Goal: Check status: Check status

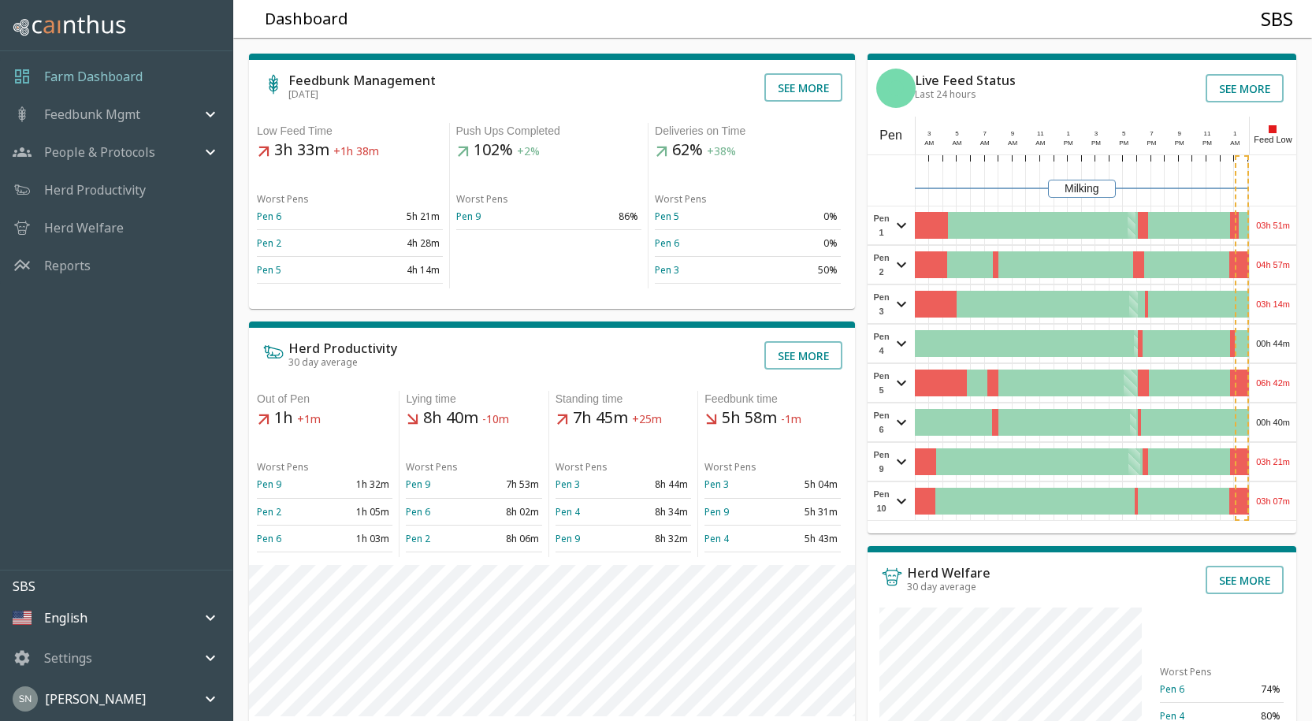
click at [1271, 224] on div "03h 51m" at bounding box center [1272, 225] width 46 height 38
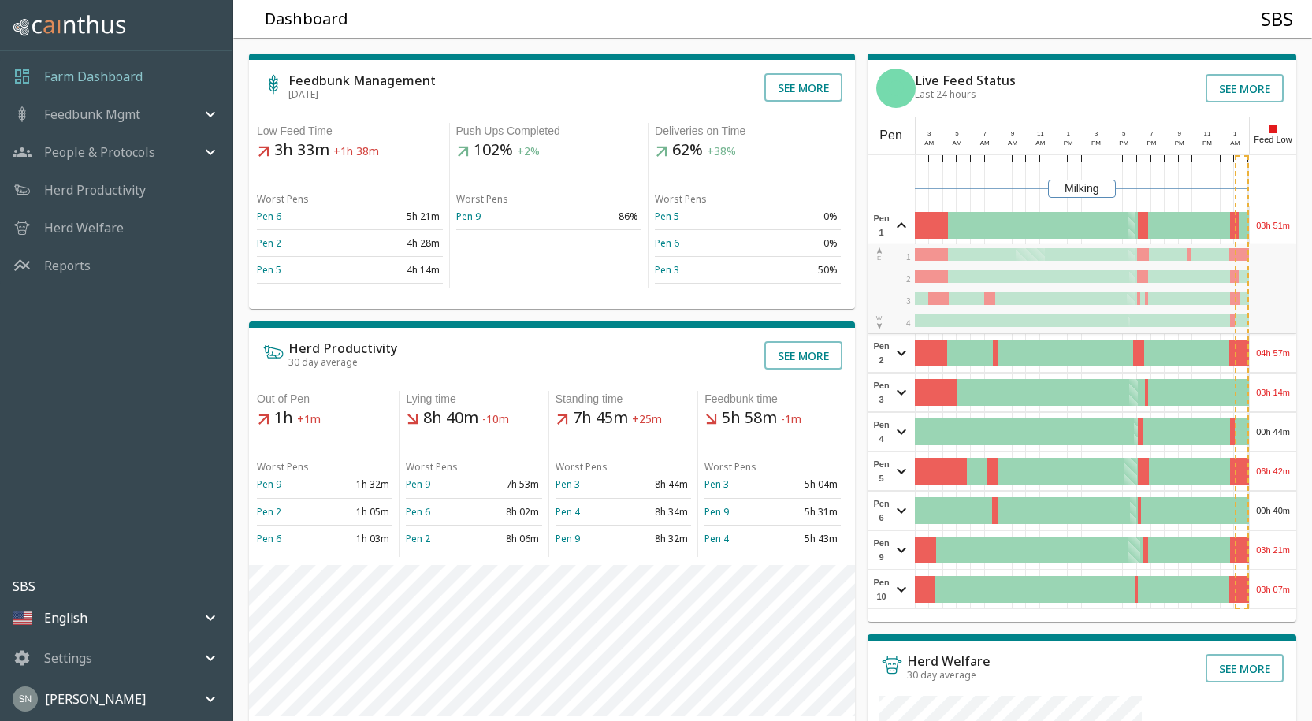
click at [1271, 224] on div "03h 51m" at bounding box center [1272, 225] width 46 height 38
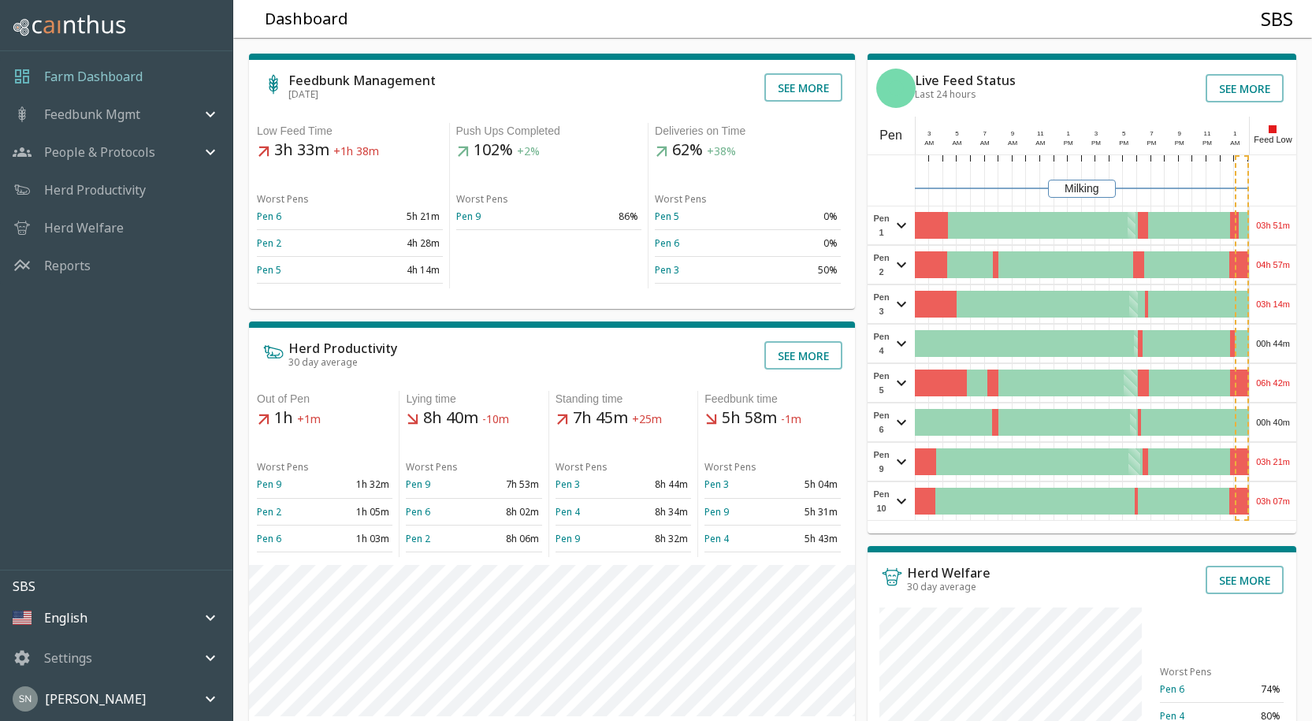
click at [1275, 261] on div "04h 57m" at bounding box center [1272, 265] width 46 height 38
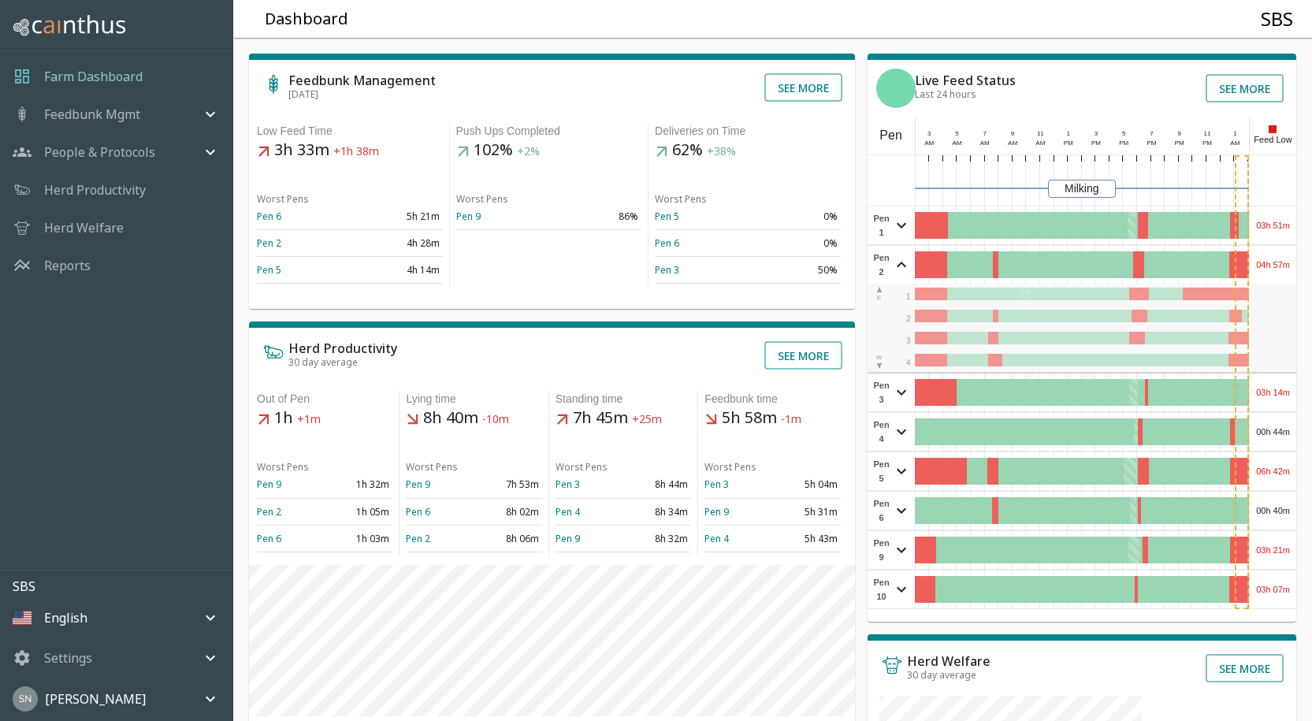
click at [1275, 261] on div "04h 57m" at bounding box center [1272, 265] width 46 height 38
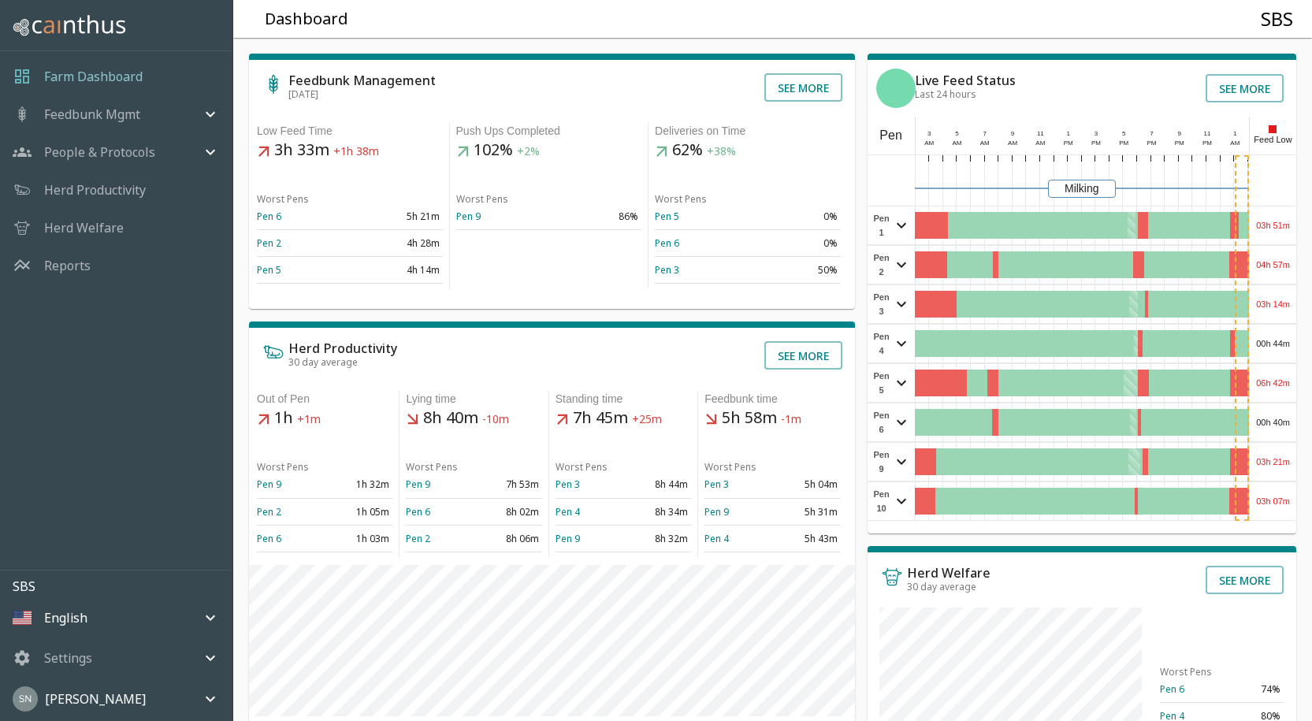
click at [1293, 306] on div "03h 14m" at bounding box center [1272, 304] width 46 height 38
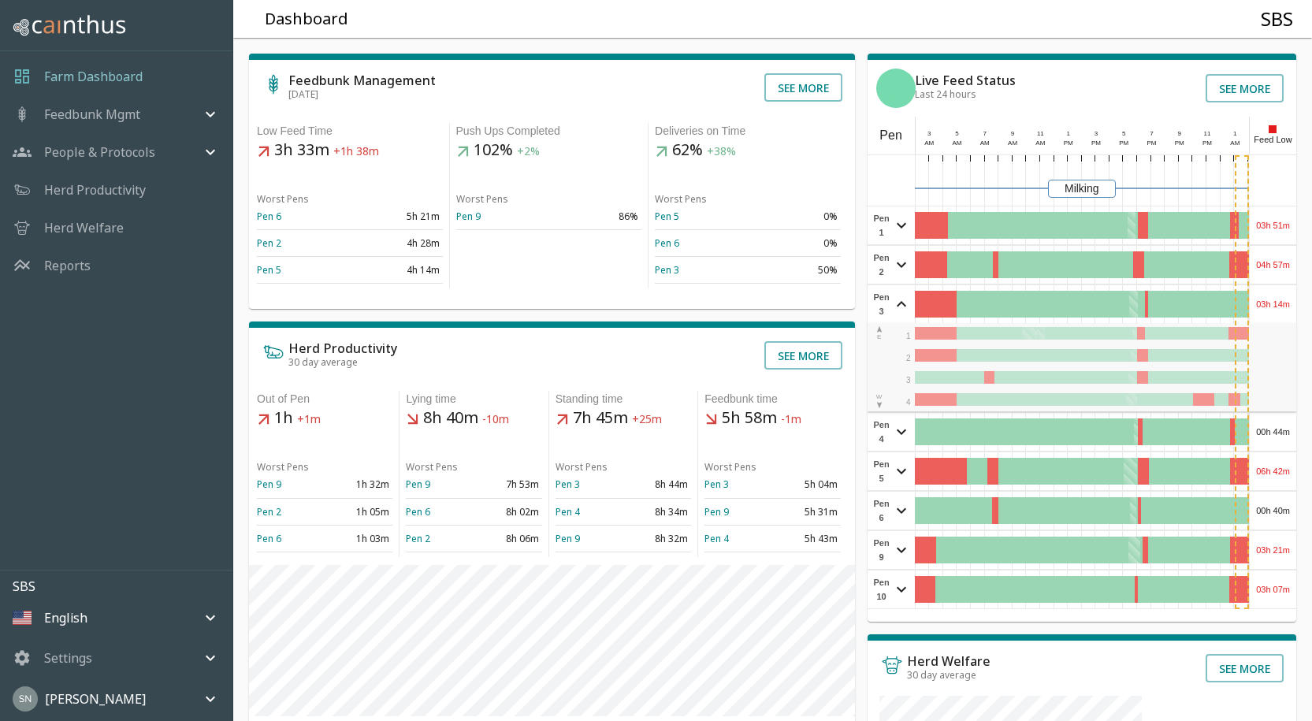
click at [1293, 306] on div "03h 14m" at bounding box center [1272, 304] width 46 height 38
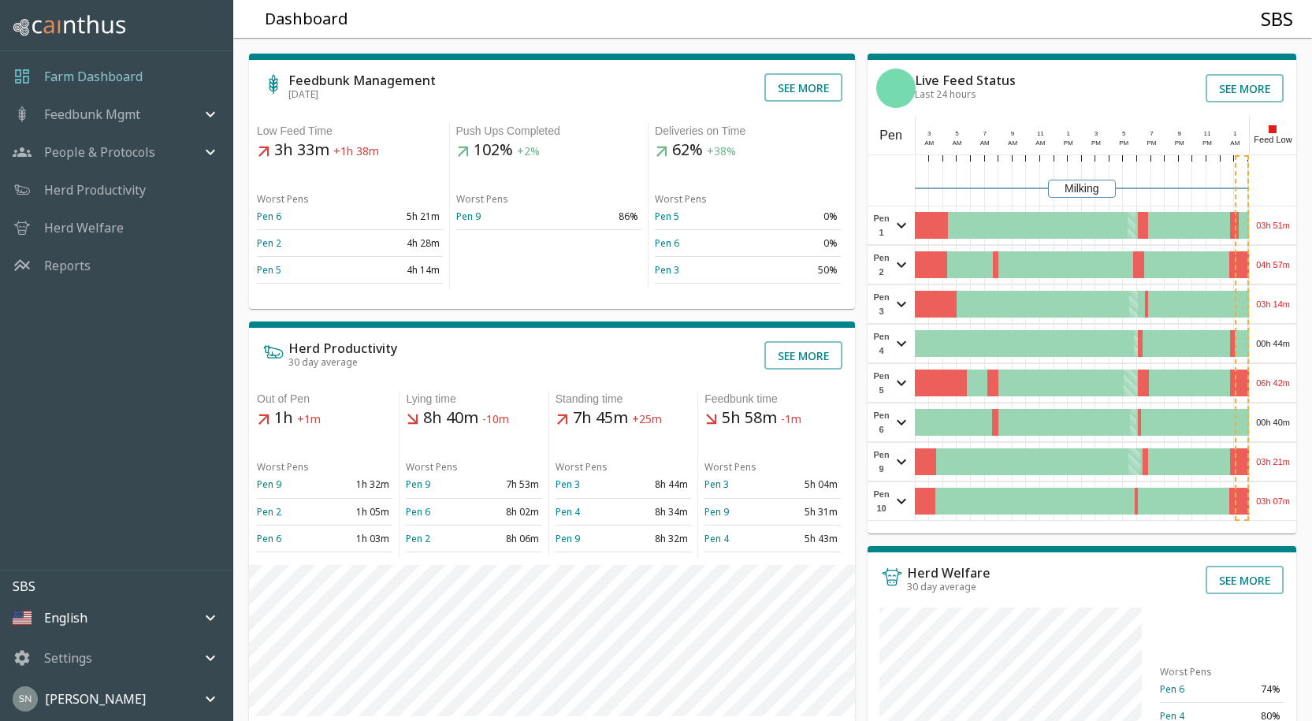
click at [1281, 347] on div "00h 44m" at bounding box center [1272, 344] width 46 height 38
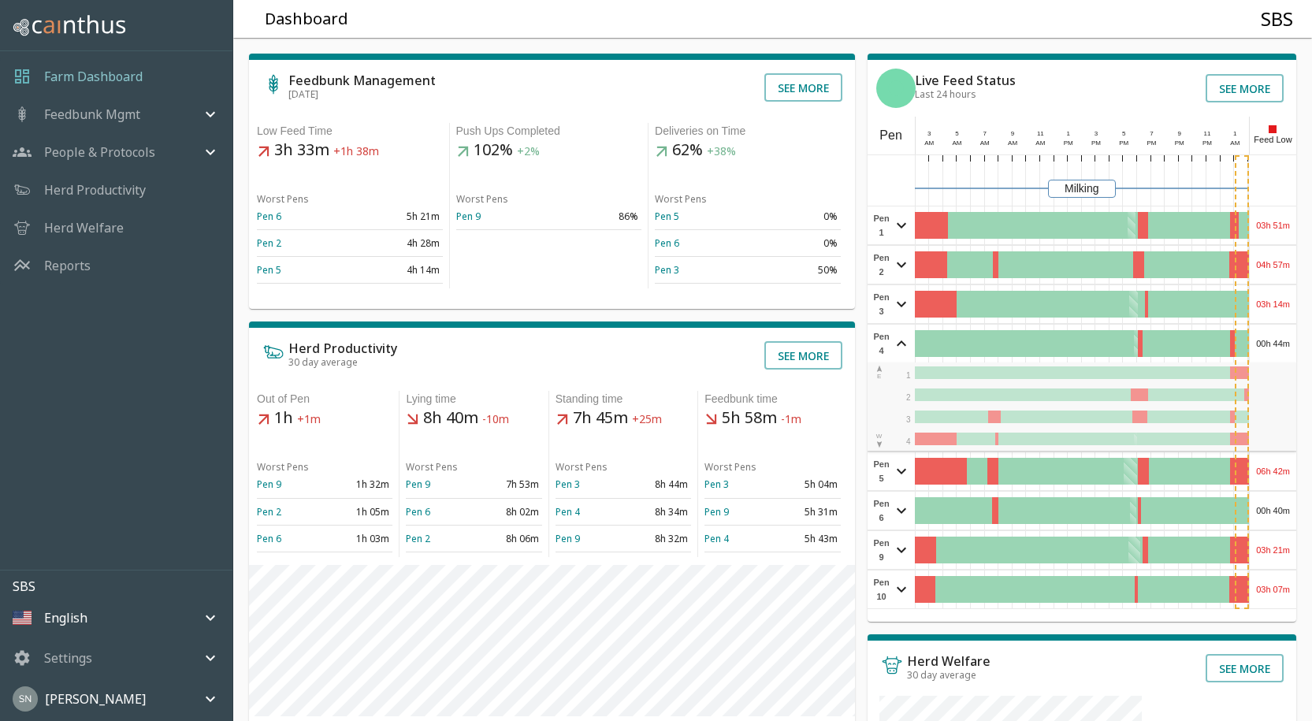
click at [1281, 347] on div "00h 44m" at bounding box center [1272, 344] width 46 height 38
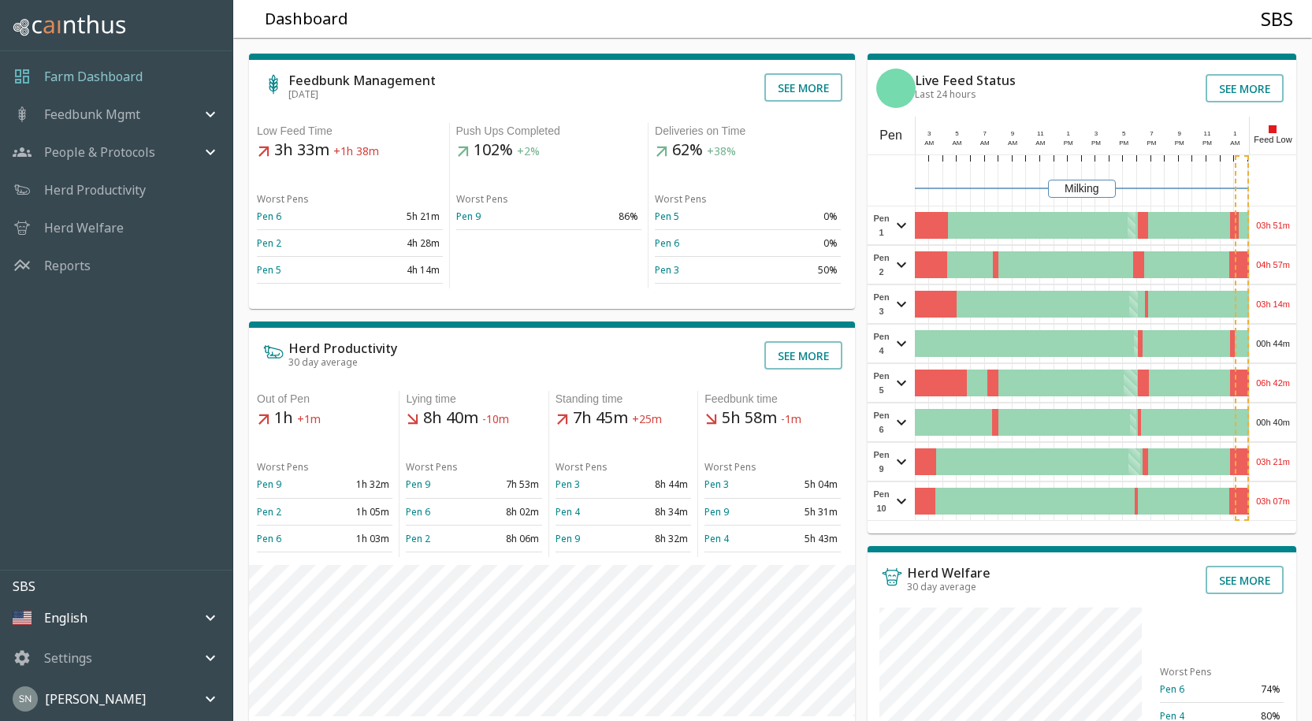
click at [1271, 369] on div "06h 42m" at bounding box center [1272, 383] width 46 height 38
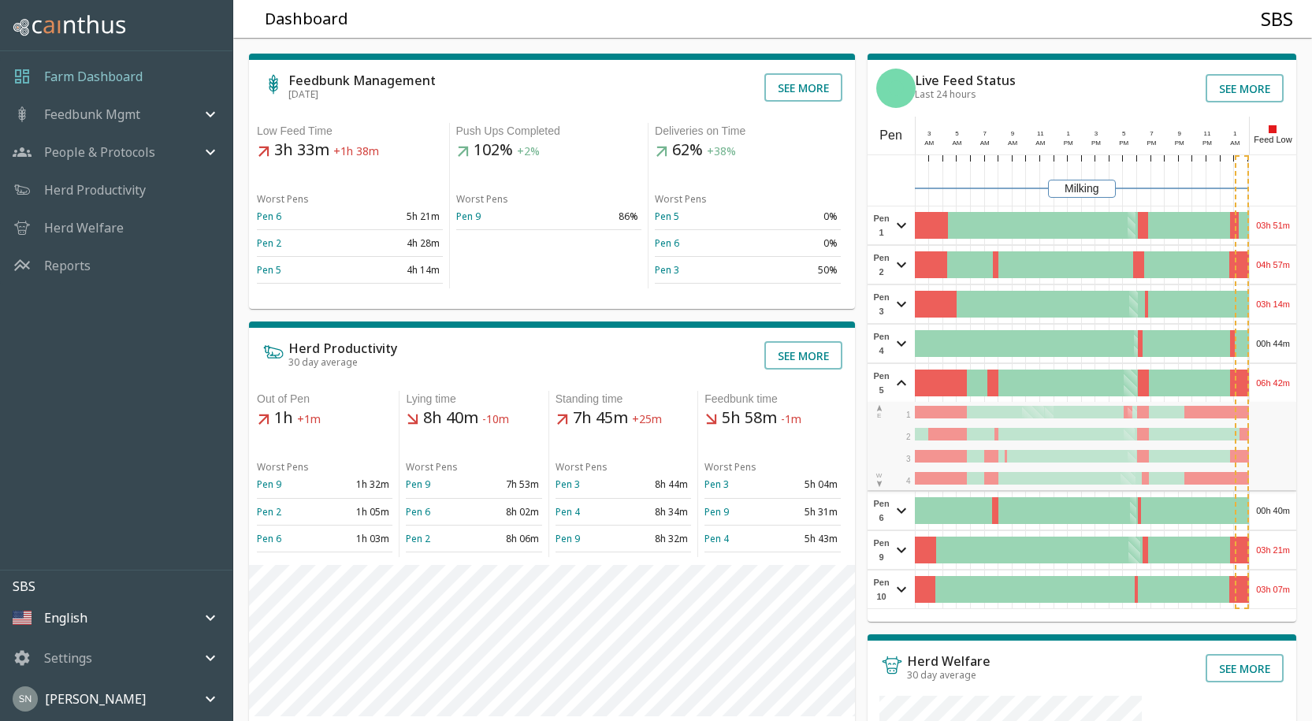
click at [1271, 369] on div "06h 42m" at bounding box center [1272, 383] width 46 height 38
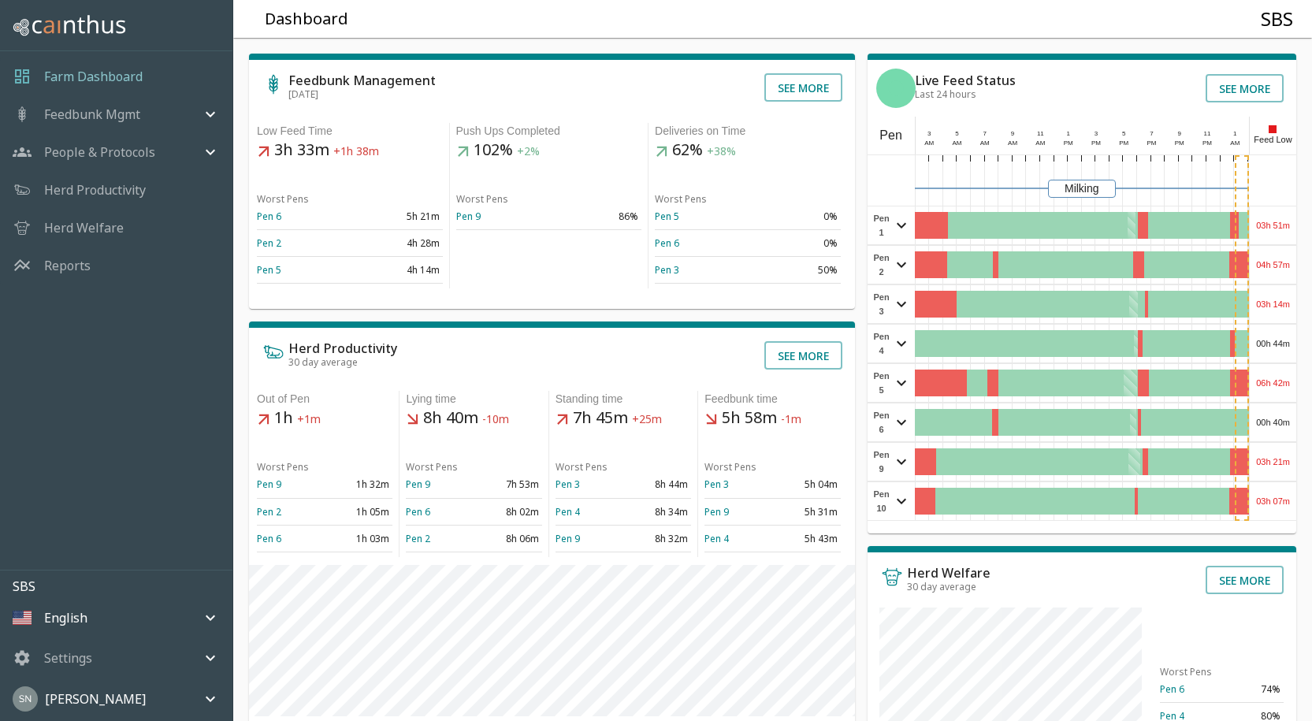
click at [1271, 369] on div "06h 42m" at bounding box center [1272, 383] width 46 height 38
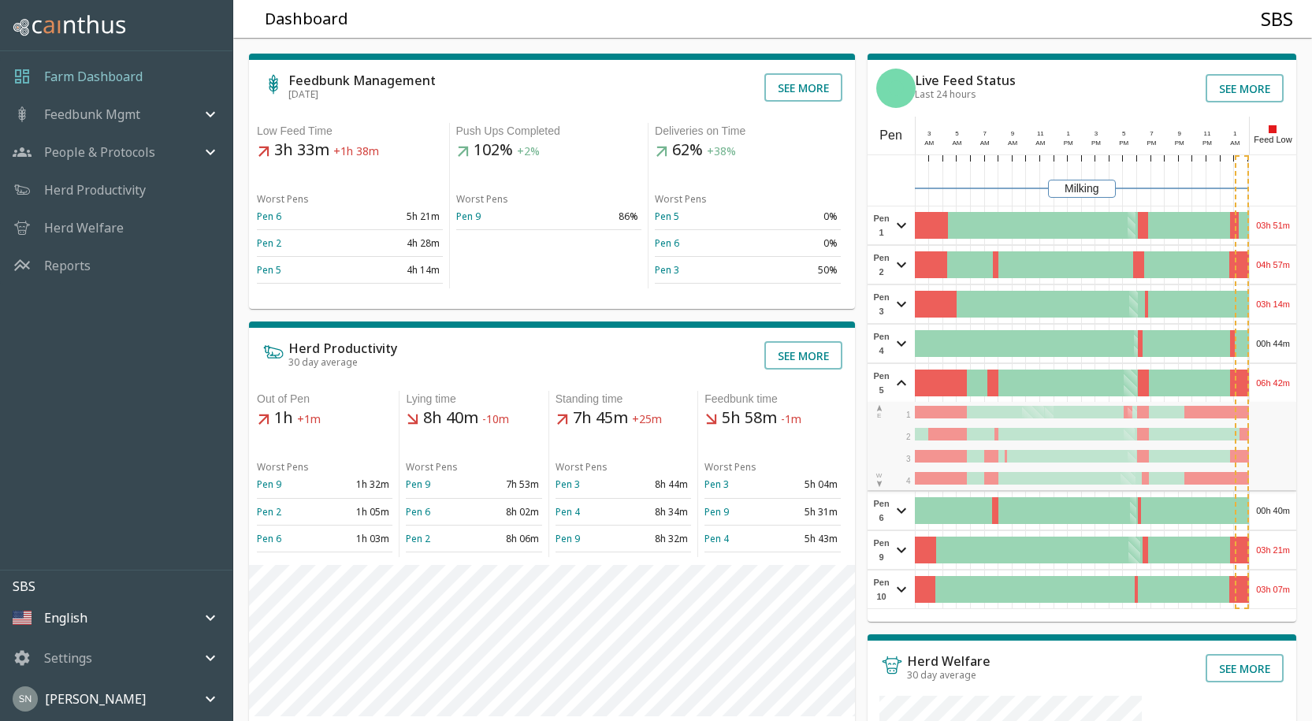
click at [1271, 369] on div "06h 42m" at bounding box center [1272, 383] width 46 height 38
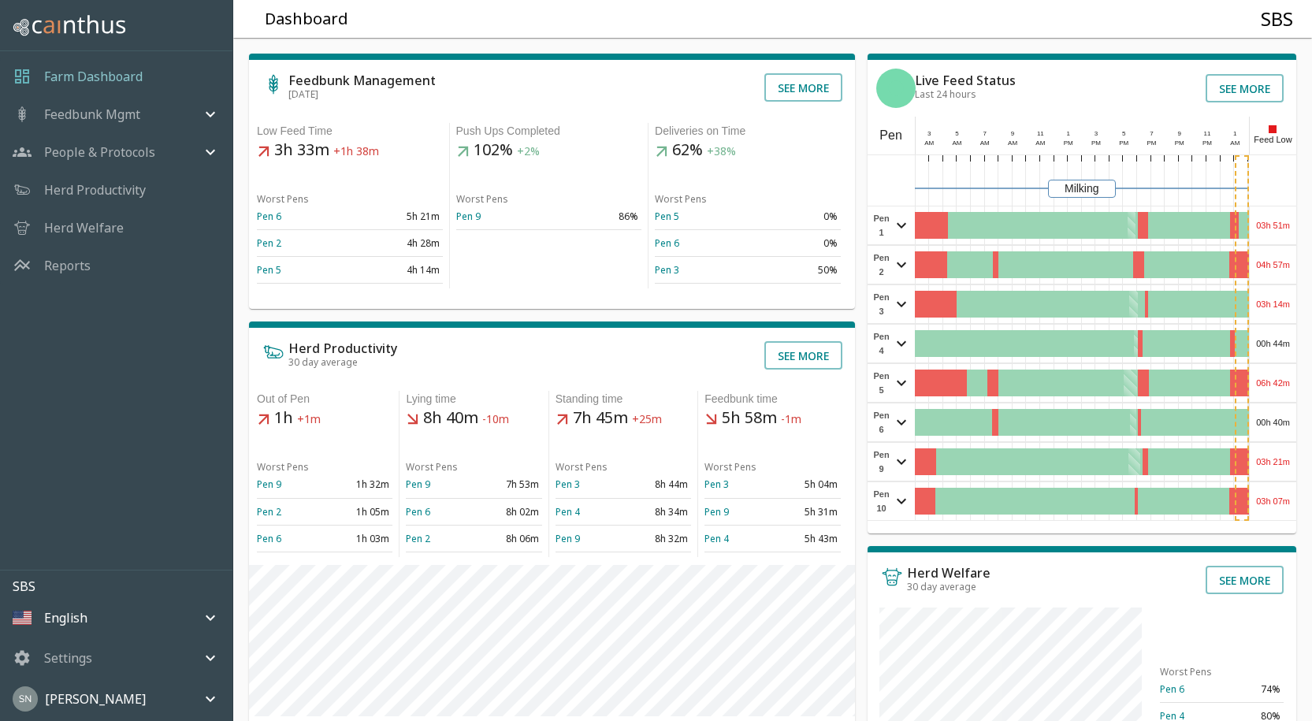
click at [1271, 373] on div "06h 42m" at bounding box center [1272, 383] width 46 height 38
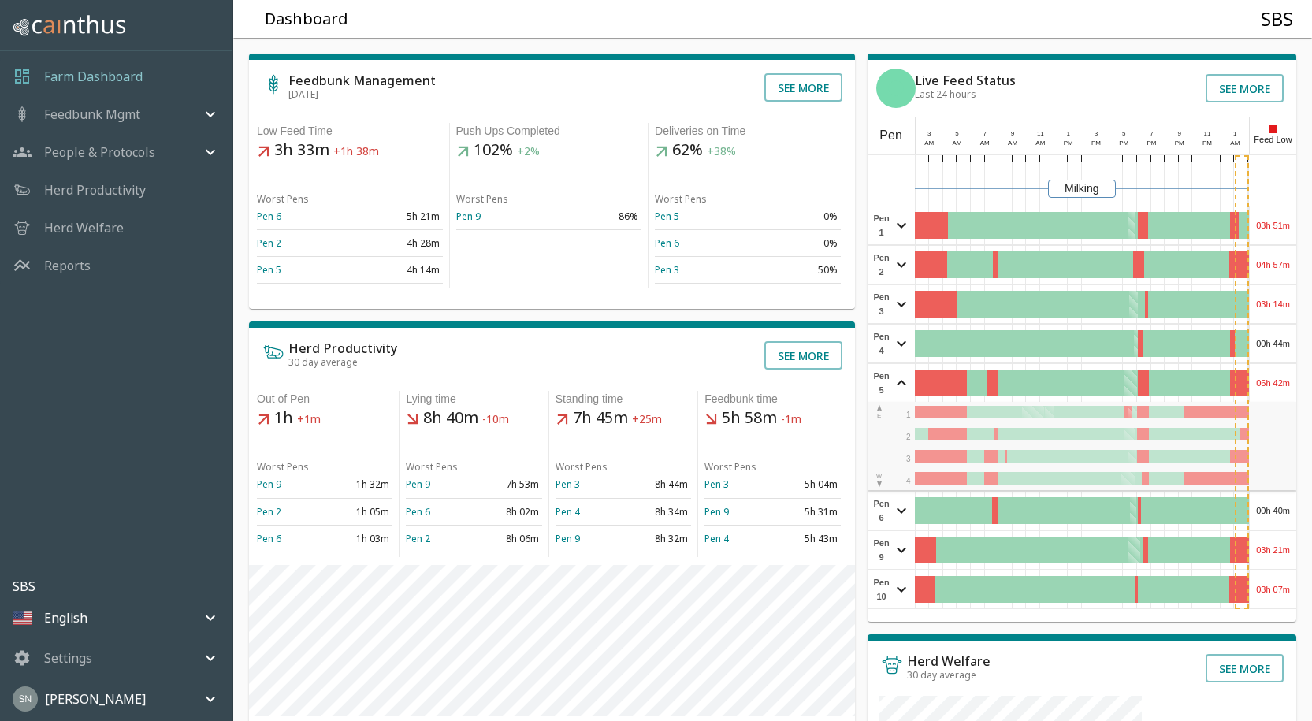
click at [1271, 373] on div "06h 42m" at bounding box center [1272, 383] width 46 height 38
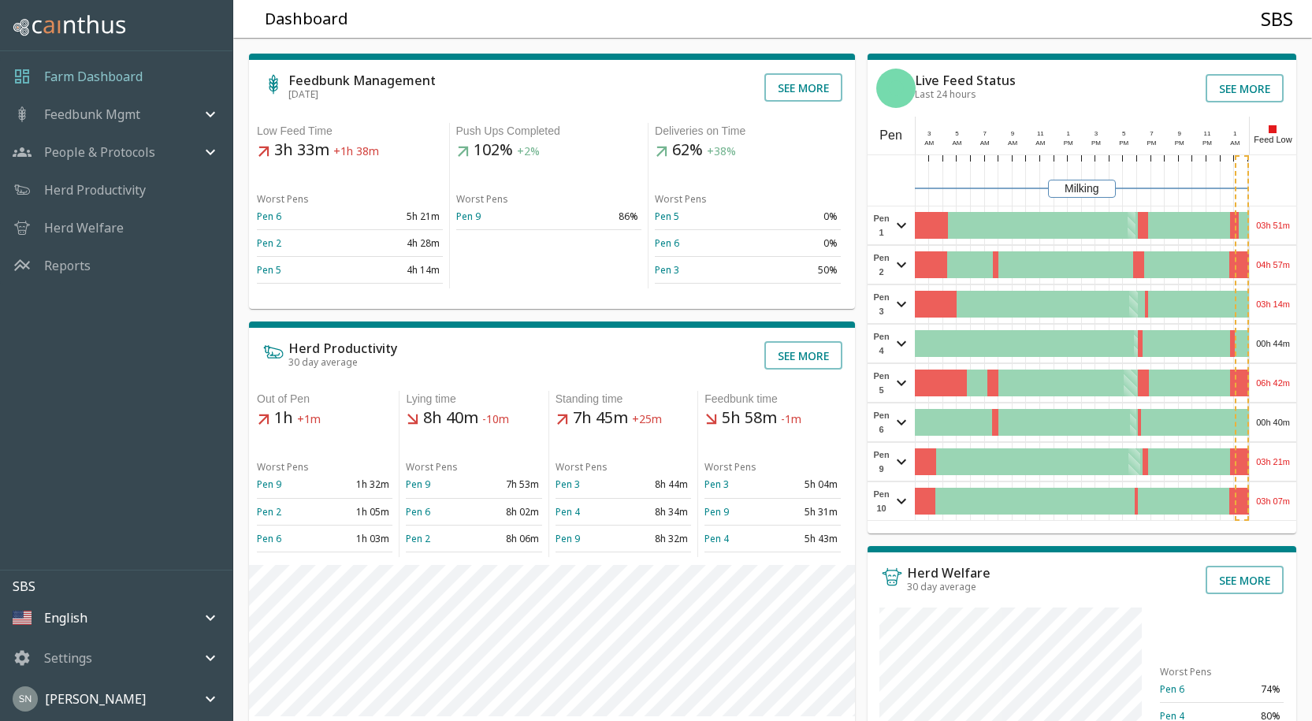
click at [1269, 415] on div "00h 40m" at bounding box center [1272, 422] width 46 height 38
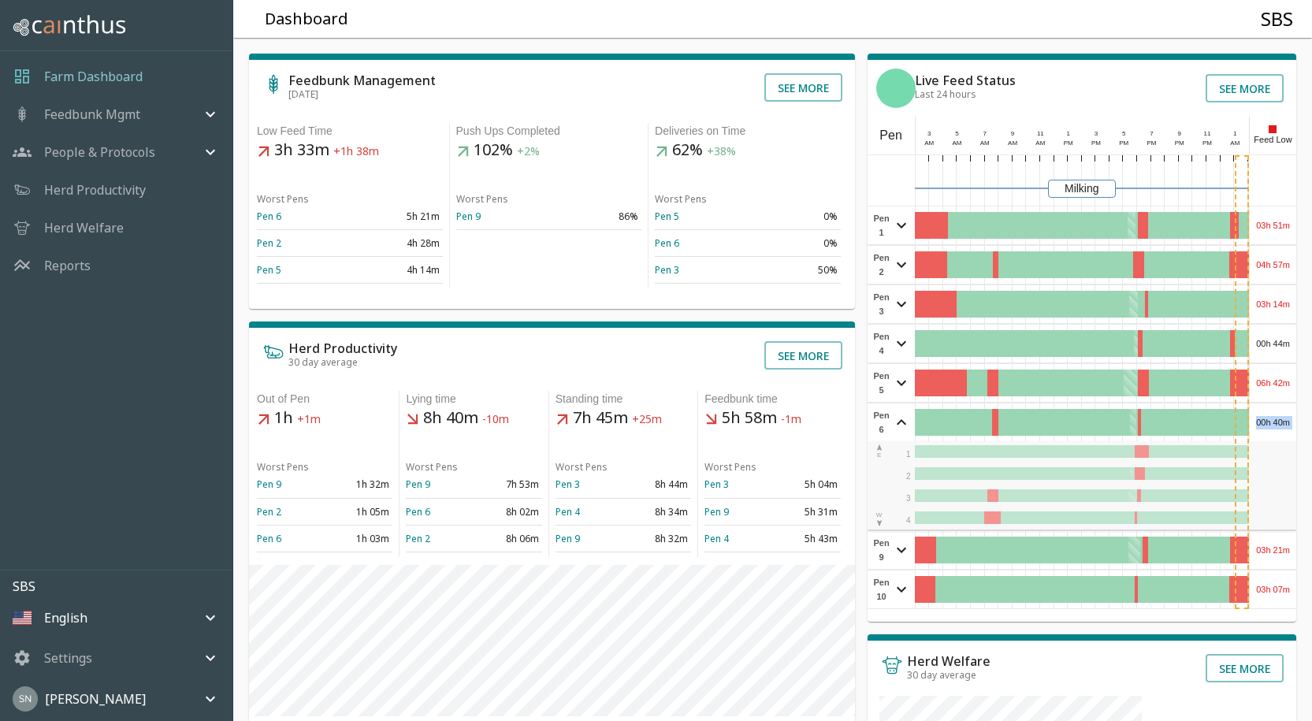
click at [1269, 415] on div "00h 40m" at bounding box center [1272, 422] width 46 height 38
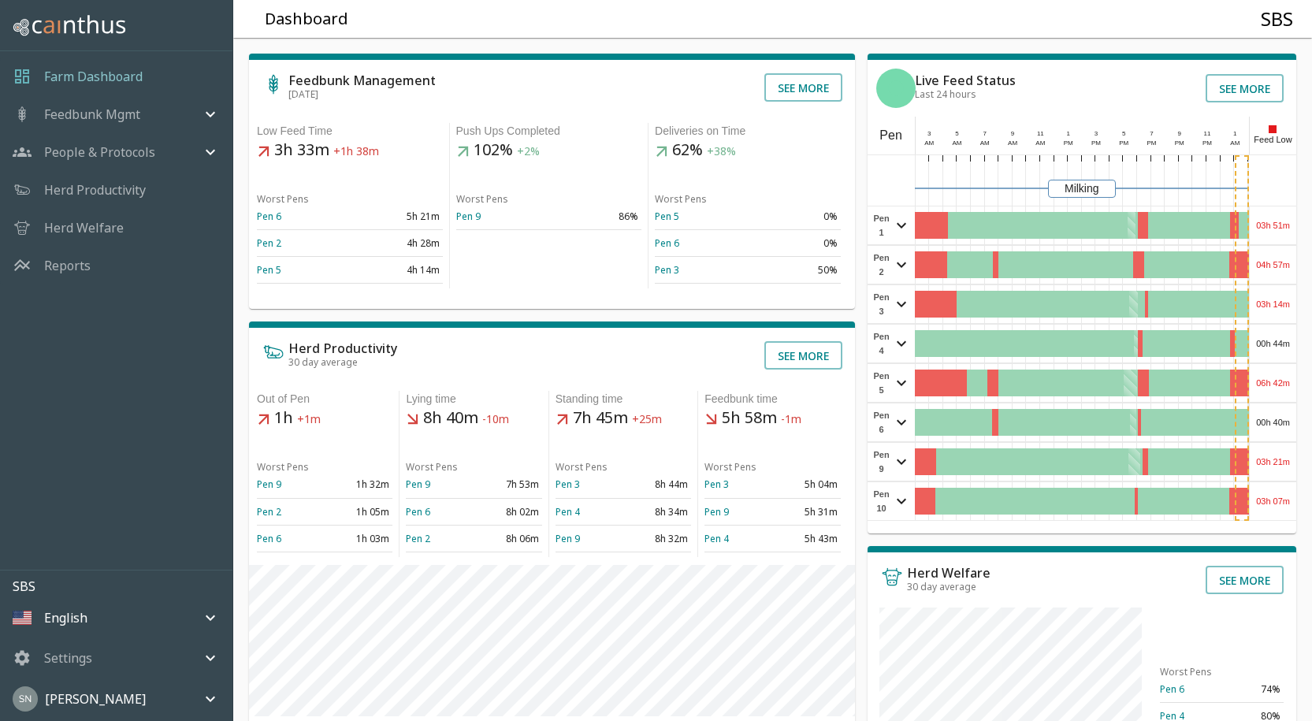
click at [1267, 456] on div "03h 21m" at bounding box center [1272, 462] width 46 height 38
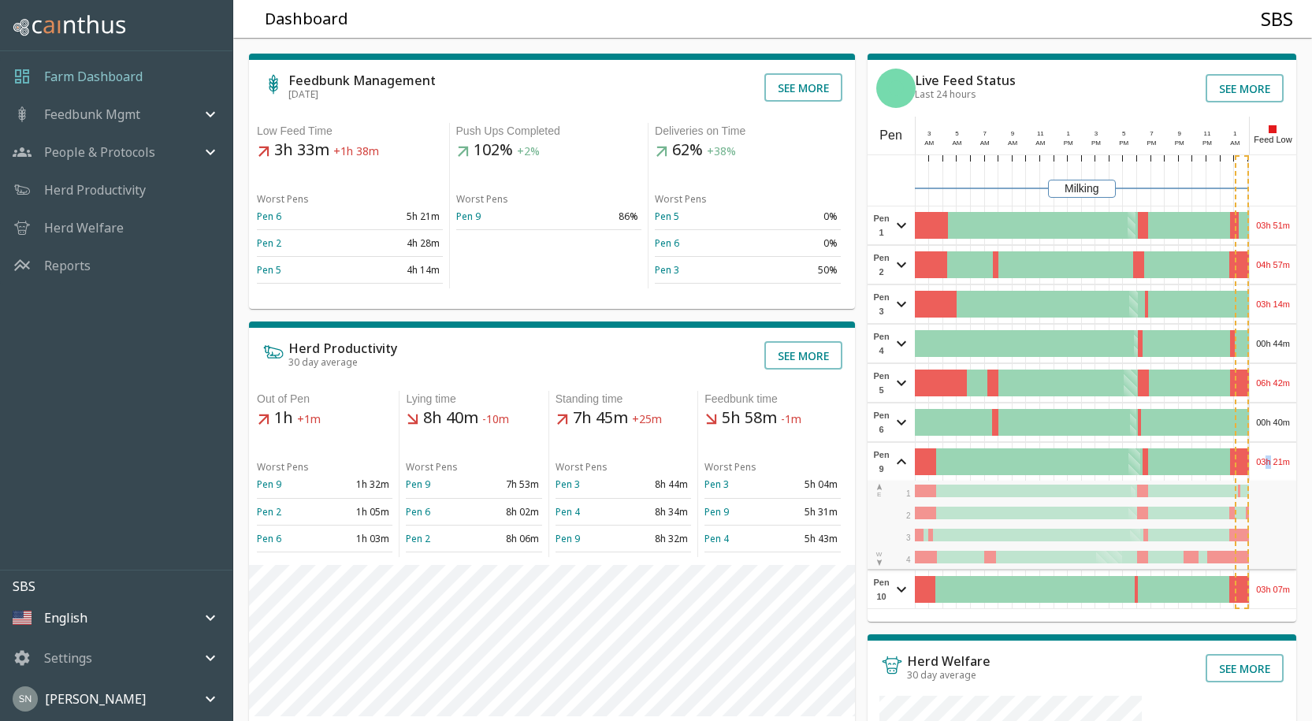
drag, startPoint x: 1267, startPoint y: 455, endPoint x: 1271, endPoint y: 470, distance: 15.3
click at [1267, 454] on div "03h 21m" at bounding box center [1272, 462] width 46 height 38
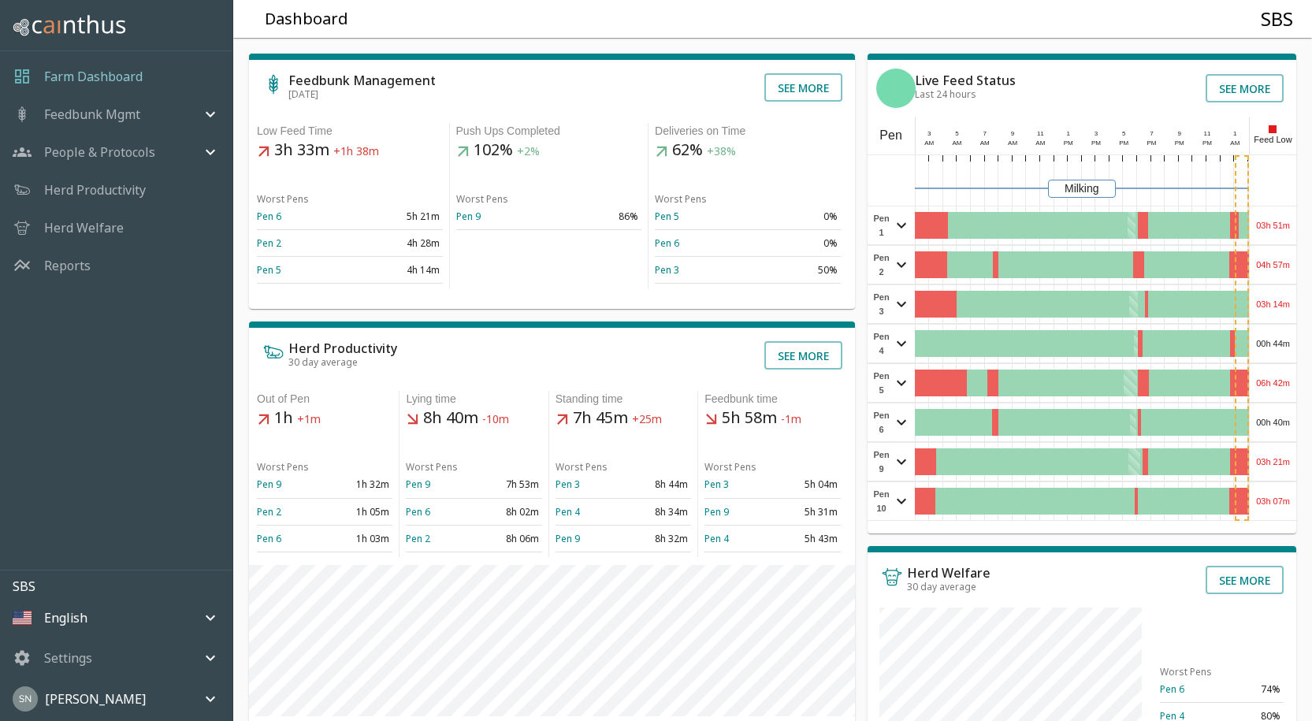
click at [1265, 501] on div "03h 07m" at bounding box center [1272, 501] width 46 height 38
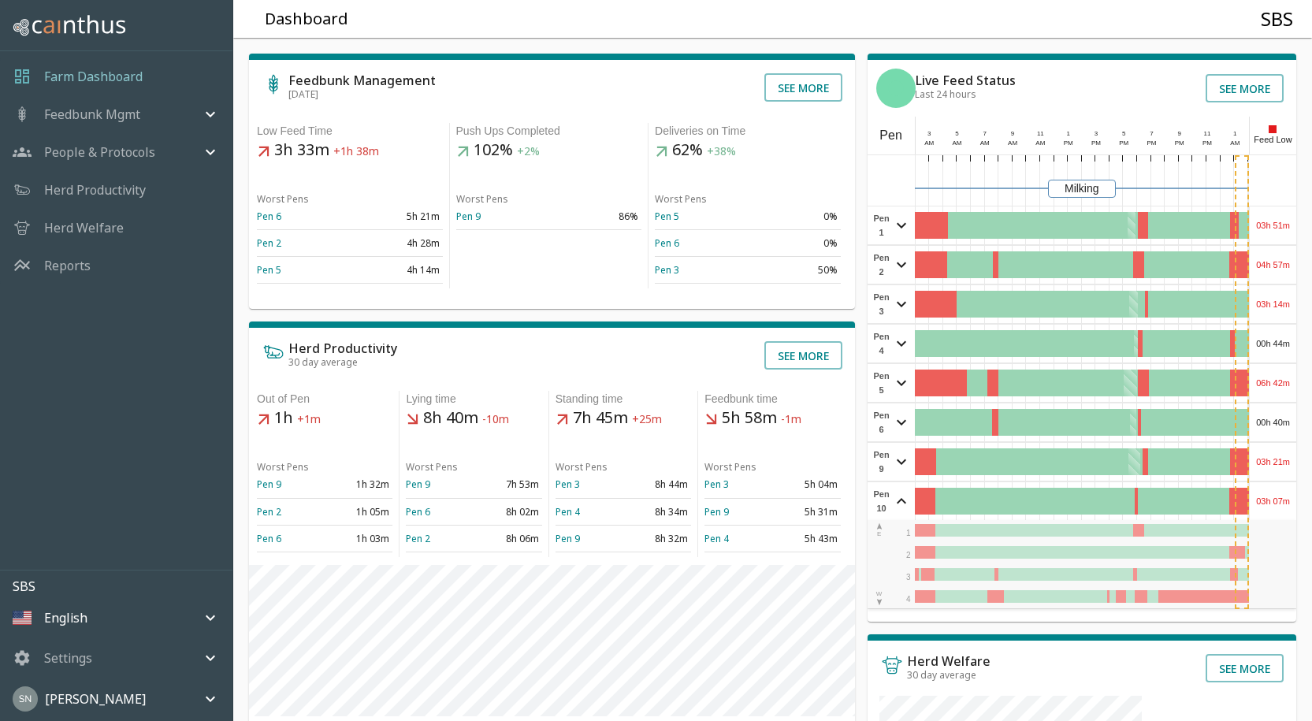
click at [1265, 499] on div "03h 07m" at bounding box center [1272, 501] width 46 height 38
